Goal: Task Accomplishment & Management: Manage account settings

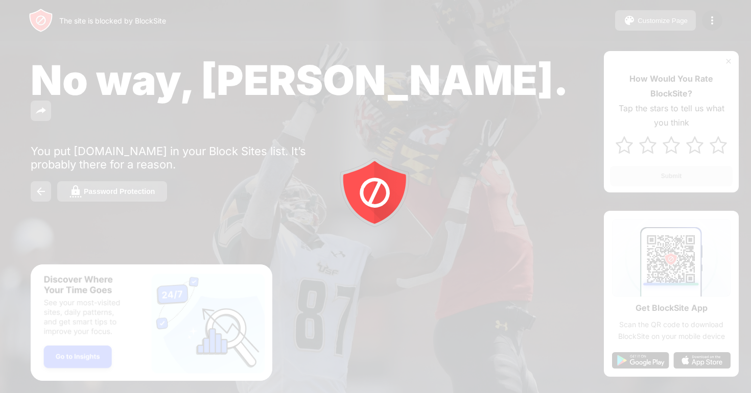
click at [709, 20] on div at bounding box center [375, 196] width 751 height 393
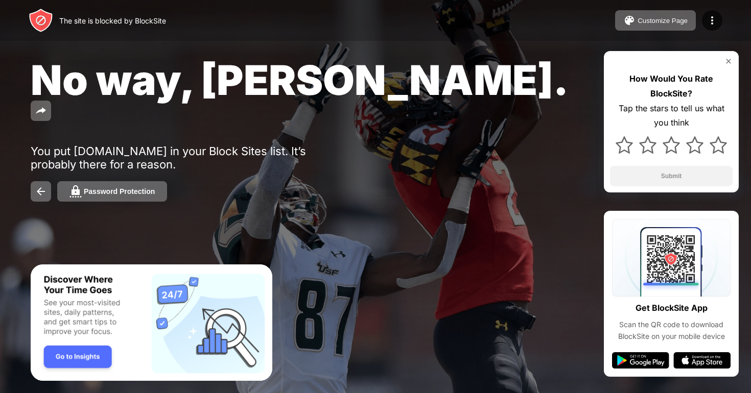
click at [709, 20] on img at bounding box center [712, 20] width 12 height 12
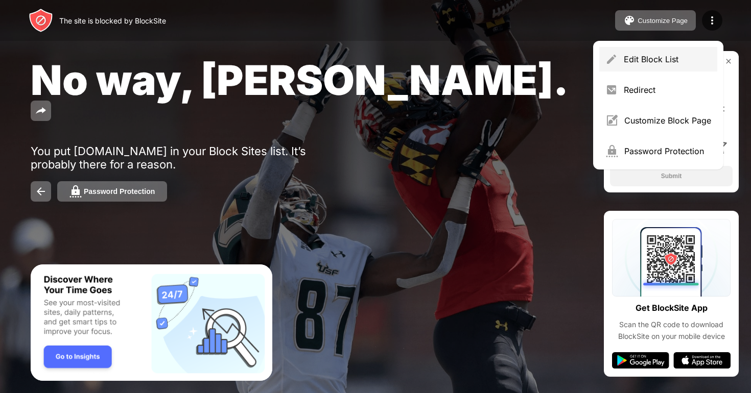
click at [655, 55] on div "Edit Block List" at bounding box center [666, 59] width 87 height 10
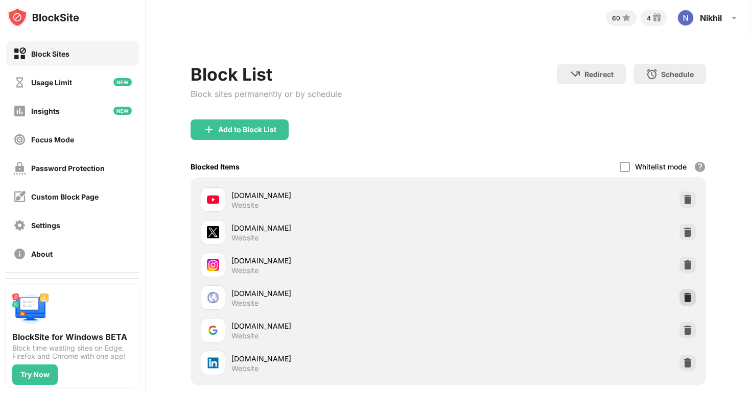
click at [687, 292] on div at bounding box center [687, 297] width 16 height 16
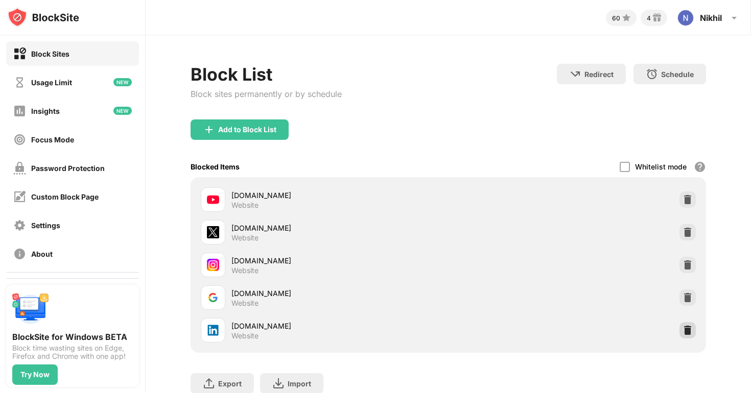
click at [682, 329] on img at bounding box center [687, 330] width 10 height 10
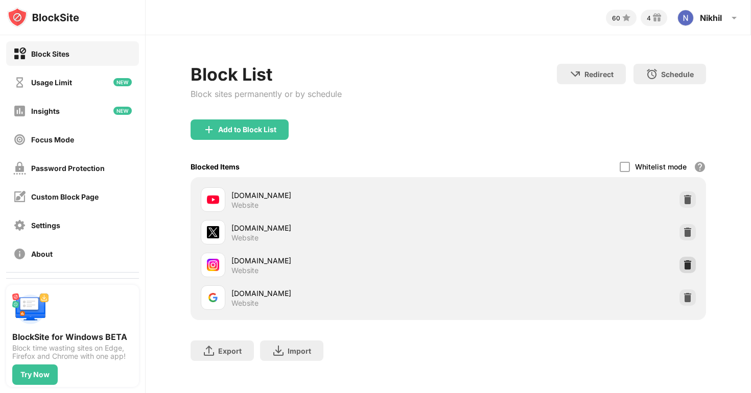
click at [690, 260] on img at bounding box center [687, 265] width 10 height 10
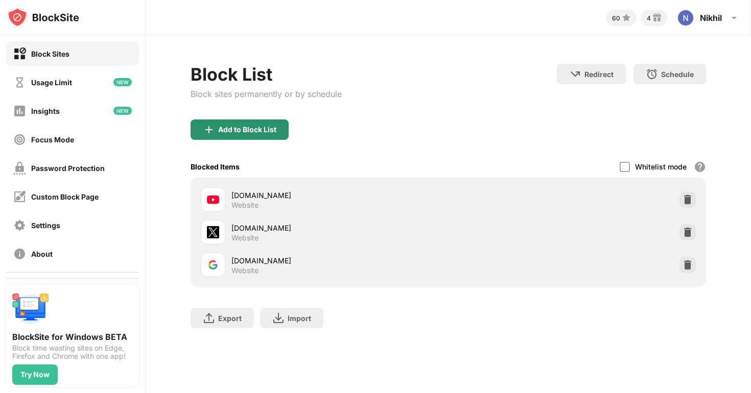
click at [262, 128] on div "Add to Block List" at bounding box center [247, 130] width 58 height 8
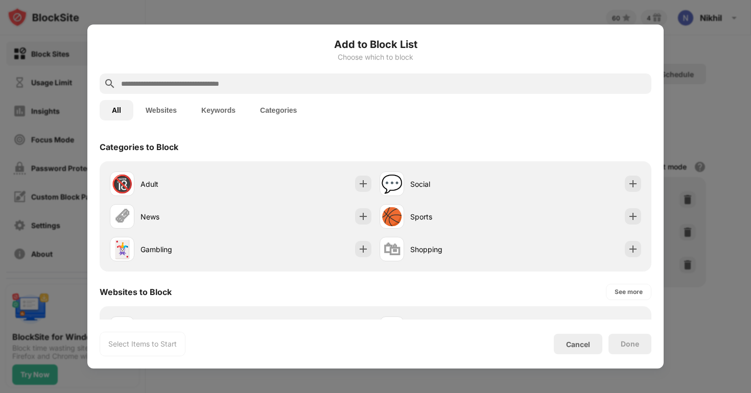
click at [211, 83] on input "text" at bounding box center [383, 84] width 527 height 12
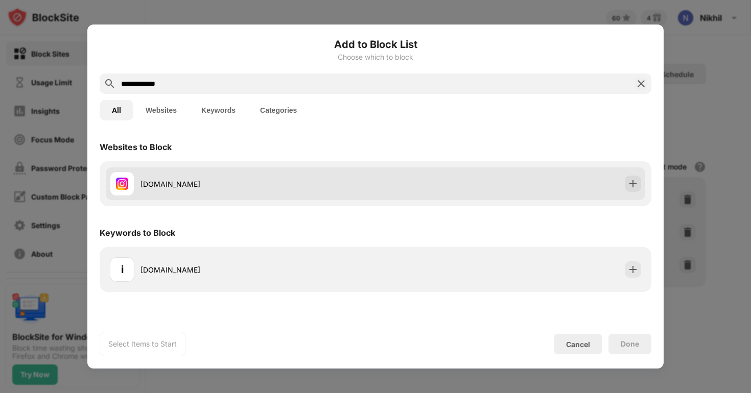
type input "**********"
click at [187, 172] on div "[DOMAIN_NAME]" at bounding box center [242, 184] width 265 height 25
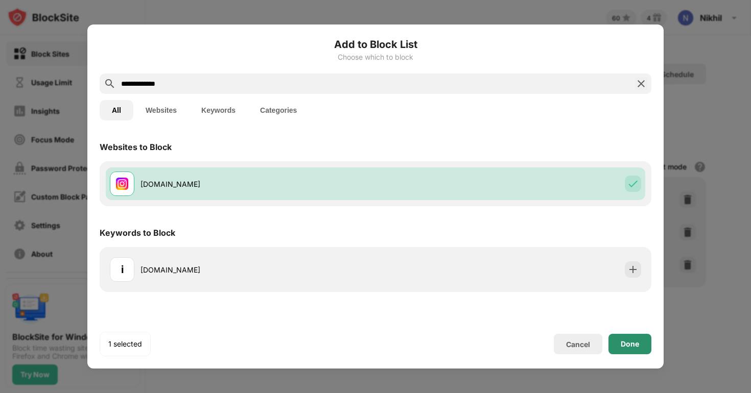
click at [615, 339] on div "Done" at bounding box center [629, 344] width 43 height 20
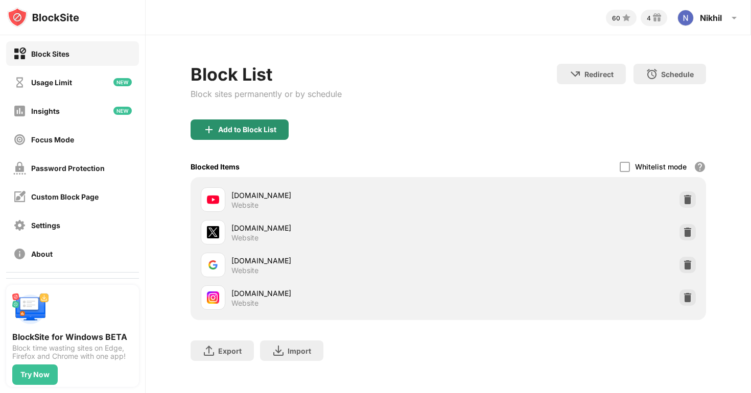
click at [219, 133] on div "Add to Block List" at bounding box center [247, 130] width 58 height 8
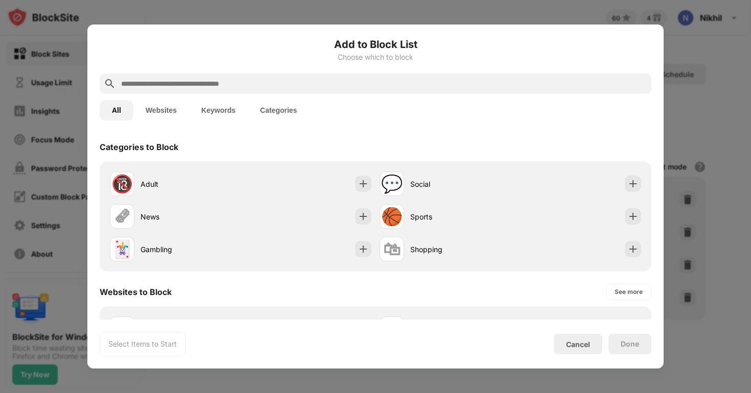
click at [194, 83] on input "text" at bounding box center [383, 84] width 527 height 12
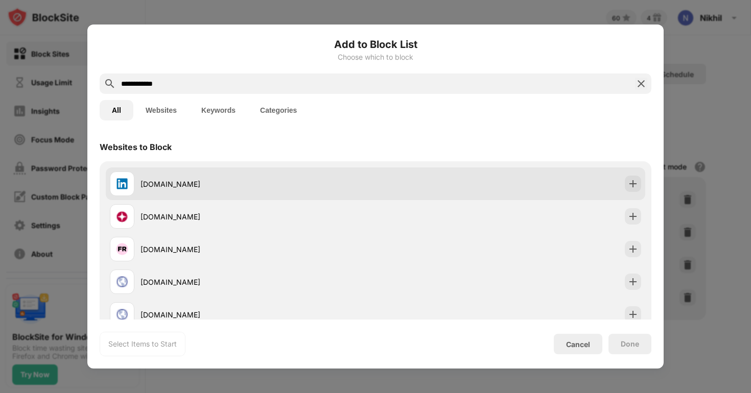
type input "**********"
click at [174, 174] on div "[DOMAIN_NAME]" at bounding box center [242, 184] width 265 height 25
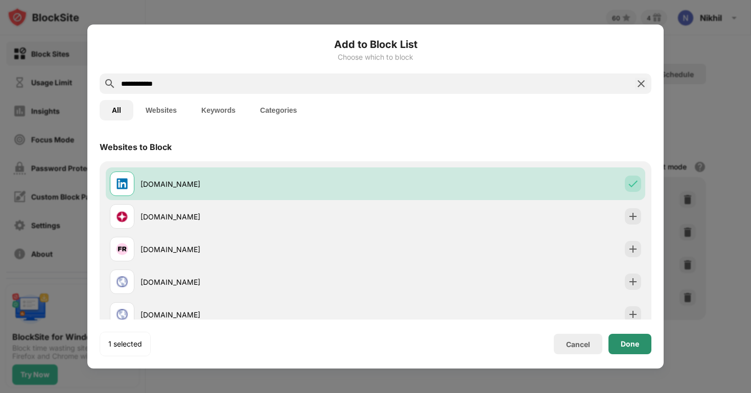
click at [631, 343] on div "Done" at bounding box center [629, 344] width 18 height 8
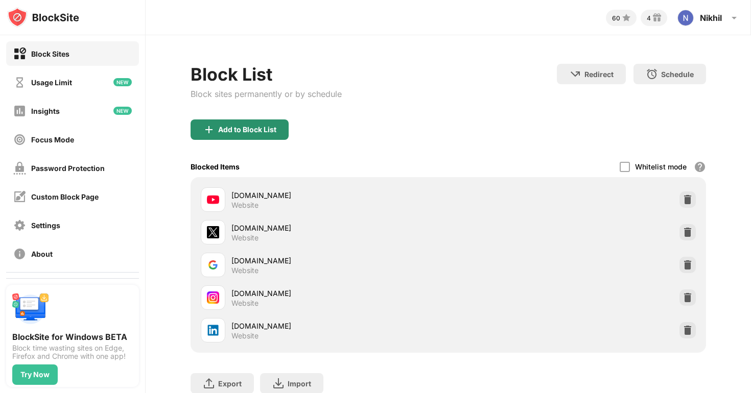
click at [265, 137] on div "Add to Block List" at bounding box center [239, 129] width 98 height 20
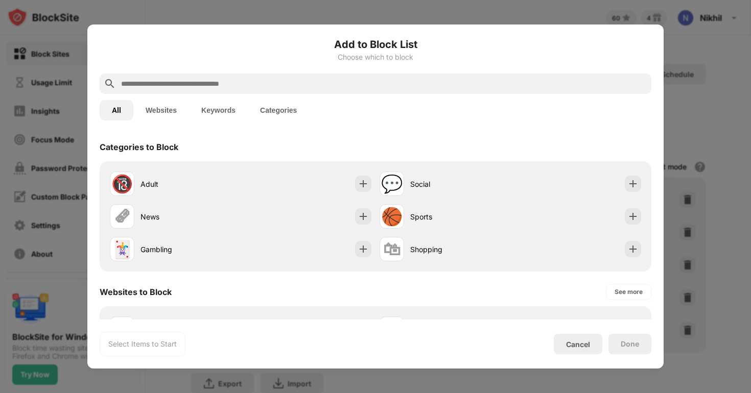
click at [206, 85] on input "text" at bounding box center [383, 84] width 527 height 12
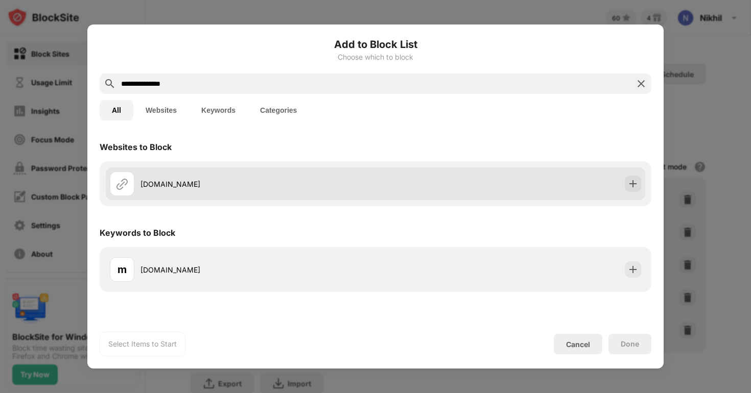
type input "**********"
click at [195, 170] on div "[DOMAIN_NAME]" at bounding box center [375, 183] width 539 height 33
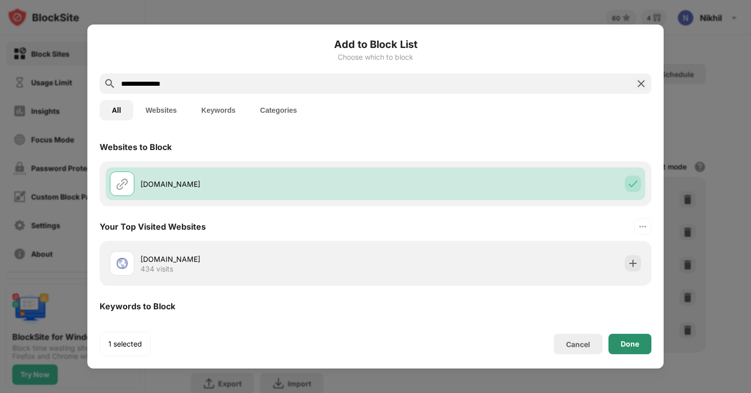
click at [633, 337] on div "Done" at bounding box center [629, 344] width 43 height 20
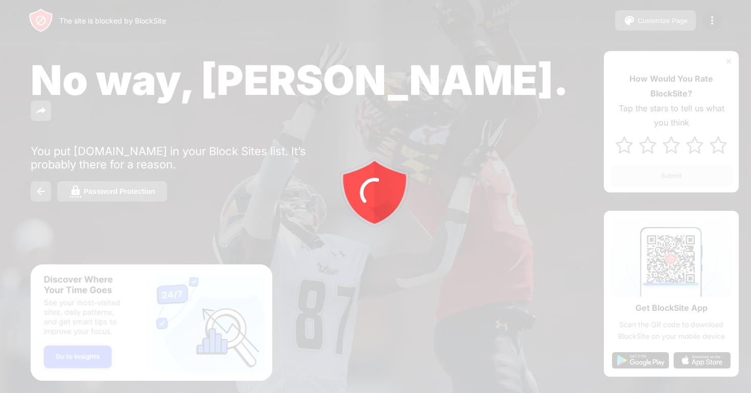
click at [713, 21] on div at bounding box center [375, 196] width 751 height 393
click at [713, 21] on img at bounding box center [712, 20] width 12 height 12
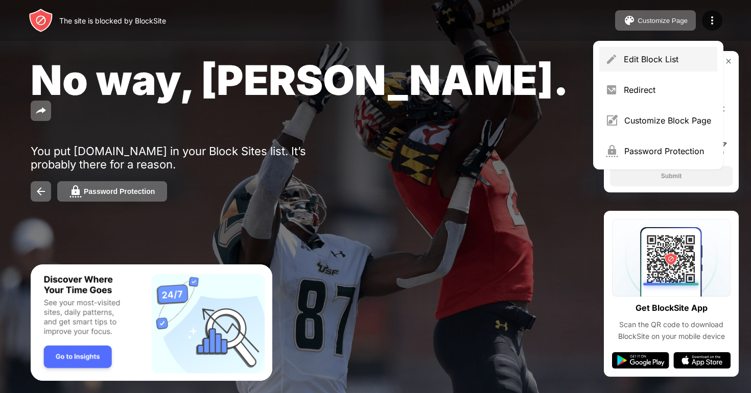
click at [659, 55] on div "Edit Block List" at bounding box center [666, 59] width 87 height 10
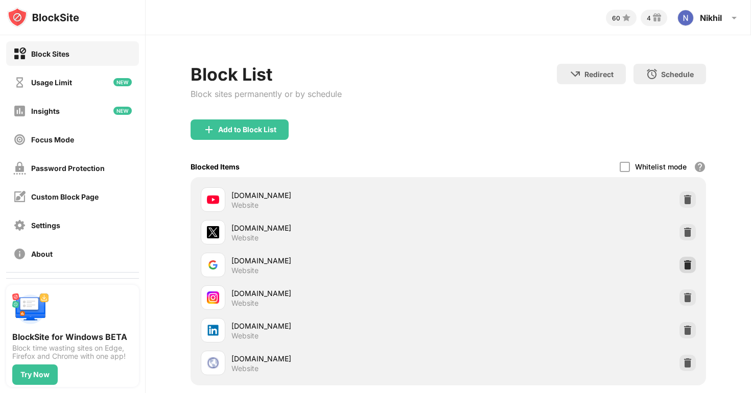
click at [683, 265] on img at bounding box center [687, 265] width 10 height 10
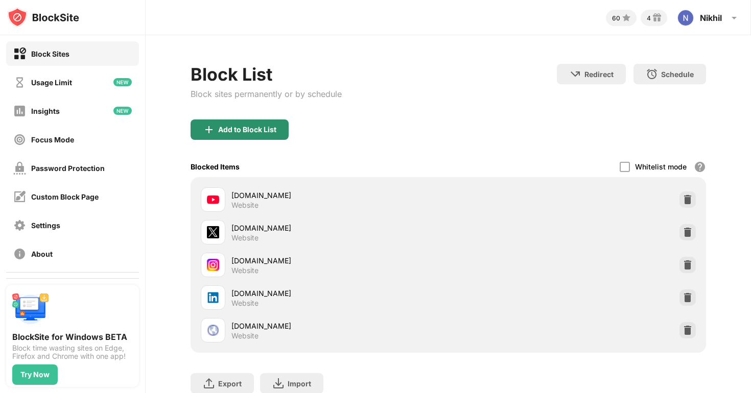
click at [278, 131] on div "Add to Block List" at bounding box center [239, 129] width 98 height 20
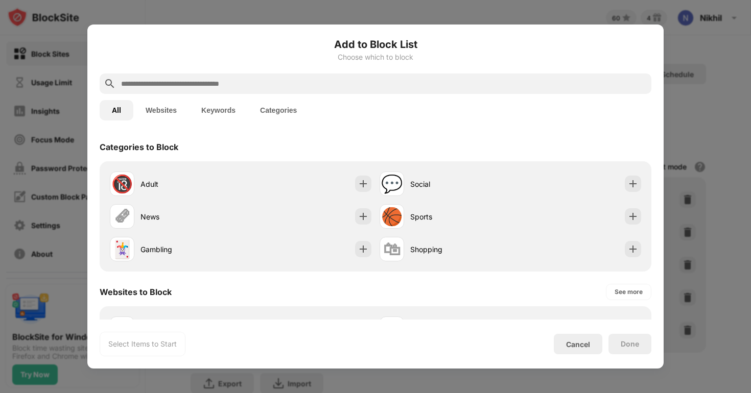
click at [240, 83] on input "text" at bounding box center [383, 84] width 527 height 12
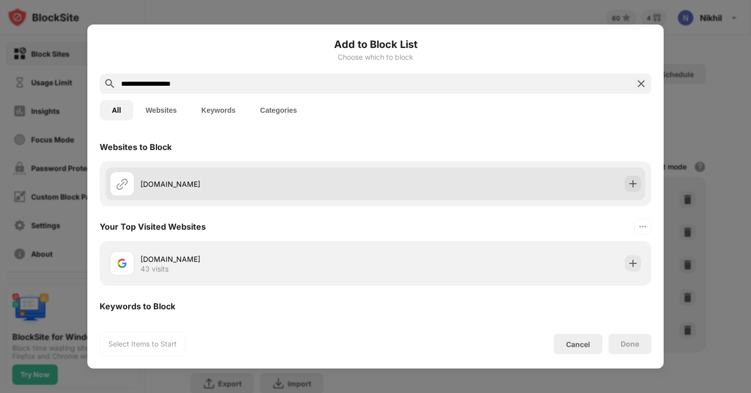
type input "**********"
click at [170, 181] on div "[DOMAIN_NAME]" at bounding box center [257, 184] width 235 height 11
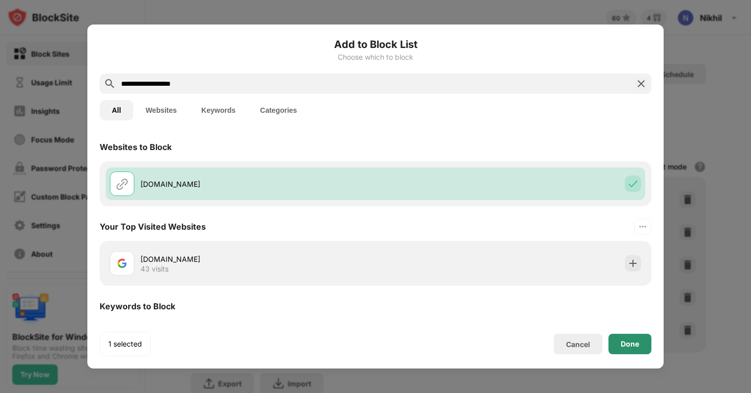
click at [623, 342] on div "Done" at bounding box center [629, 344] width 18 height 8
